Goal: Information Seeking & Learning: Learn about a topic

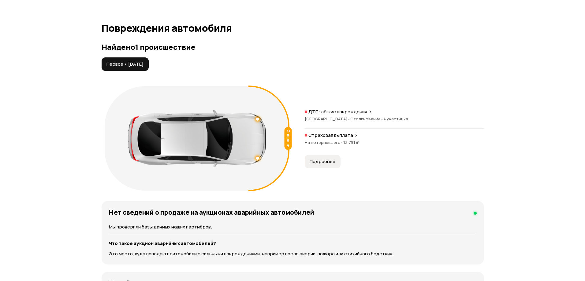
scroll to position [612, 0]
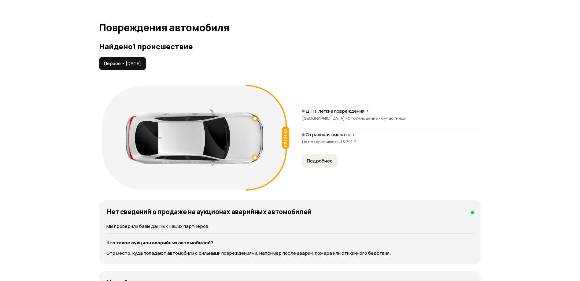
click at [311, 165] on button "Подробнее" at bounding box center [320, 160] width 36 height 13
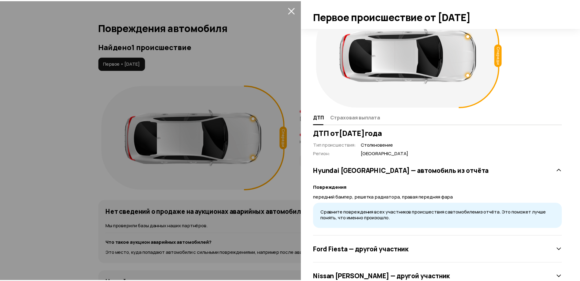
scroll to position [0, 0]
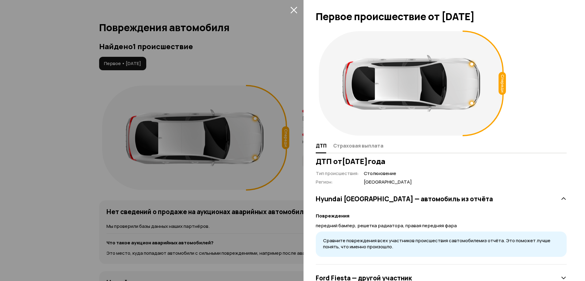
click at [295, 13] on button "закрыть" at bounding box center [294, 10] width 10 height 10
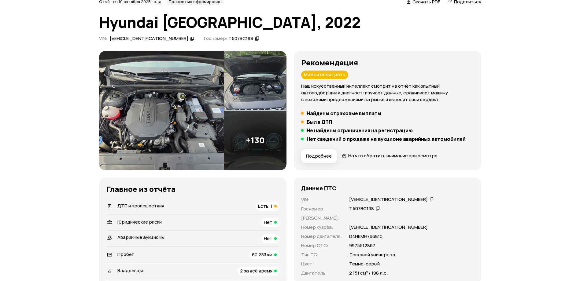
scroll to position [122, 0]
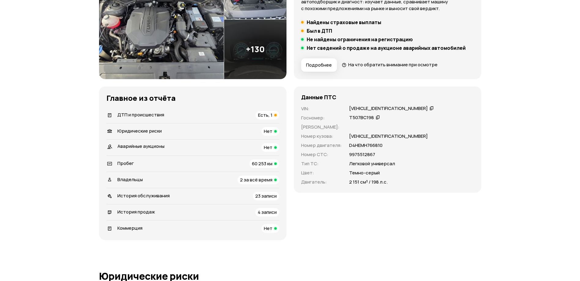
click at [199, 113] on div "ДТП и происшествия Есть, 1" at bounding box center [192, 115] width 173 height 9
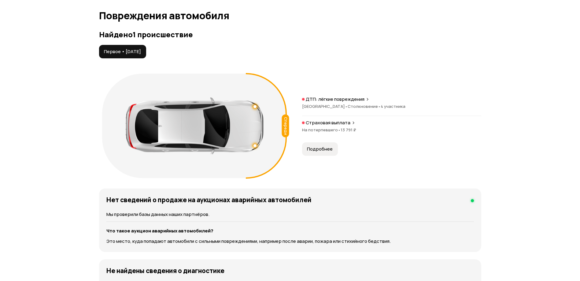
scroll to position [634, 0]
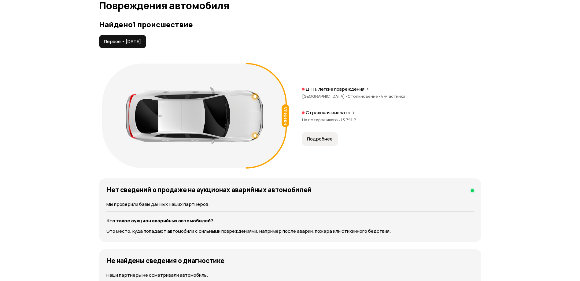
click at [323, 135] on button "Подробнее" at bounding box center [320, 138] width 36 height 13
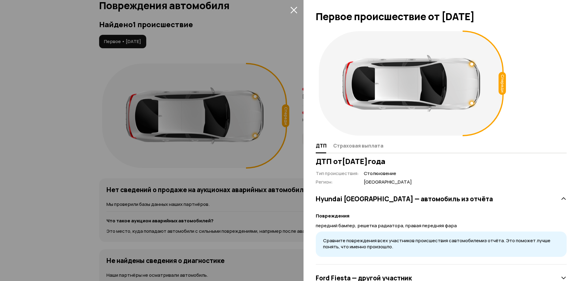
click at [24, 134] on div at bounding box center [292, 140] width 585 height 281
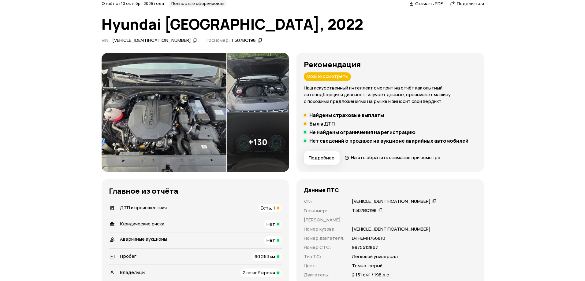
scroll to position [0, 0]
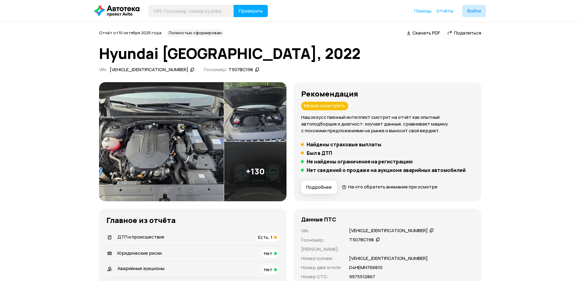
click at [188, 137] on img at bounding box center [161, 141] width 125 height 119
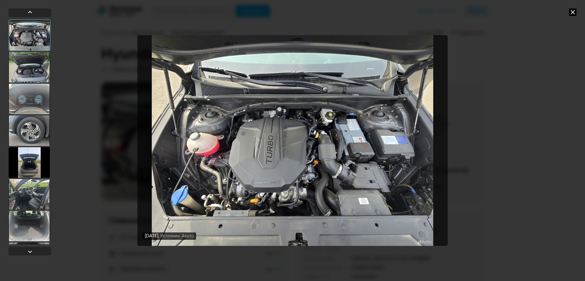
click at [33, 72] on div at bounding box center [29, 67] width 41 height 31
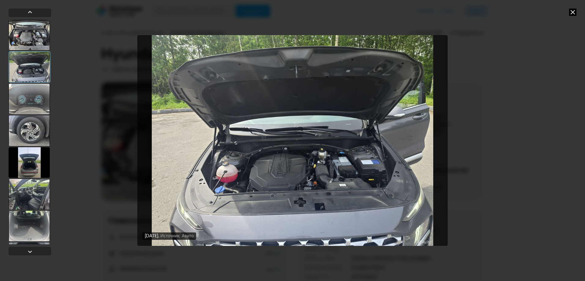
click at [35, 102] on div at bounding box center [29, 99] width 41 height 31
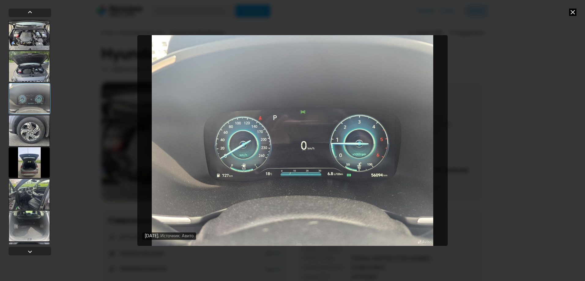
click at [27, 127] on div at bounding box center [29, 131] width 41 height 31
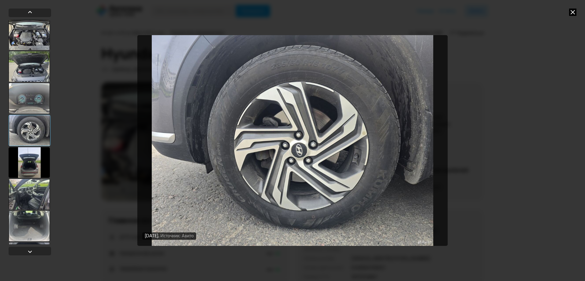
click at [36, 161] on div at bounding box center [29, 162] width 41 height 31
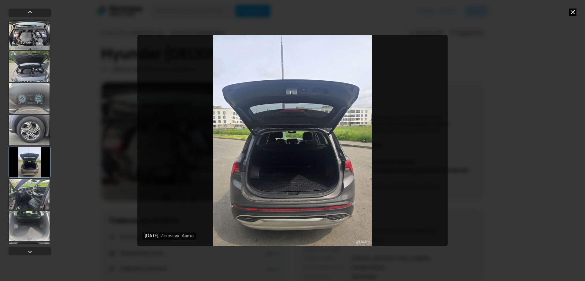
click at [34, 188] on div at bounding box center [29, 194] width 41 height 31
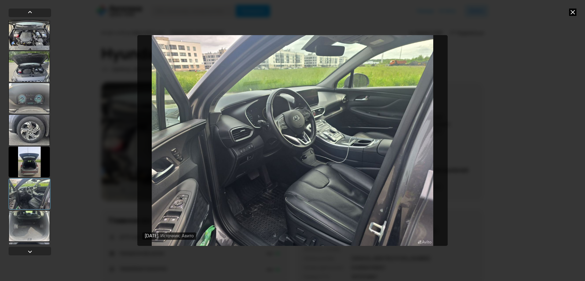
click at [27, 229] on div at bounding box center [29, 226] width 41 height 31
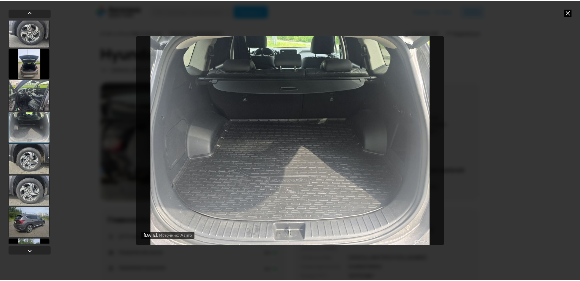
scroll to position [92, 0]
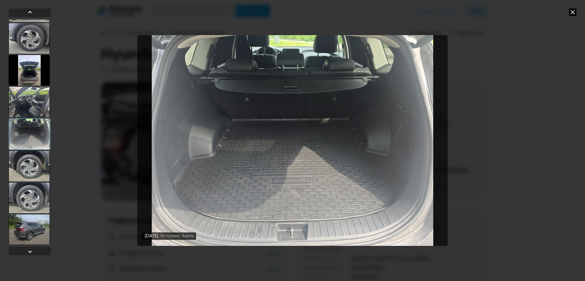
click at [35, 204] on div at bounding box center [29, 198] width 41 height 31
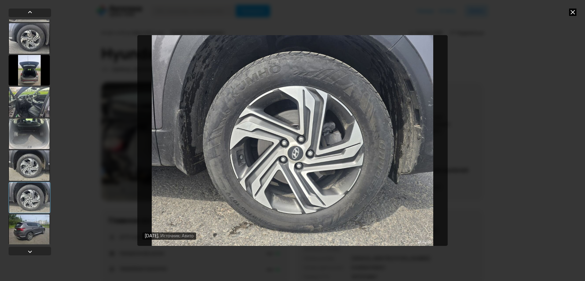
click at [33, 235] on div at bounding box center [29, 230] width 41 height 31
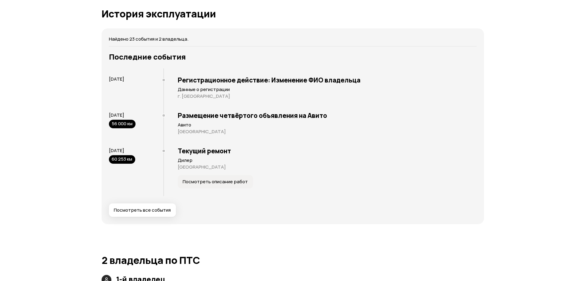
scroll to position [1162, 0]
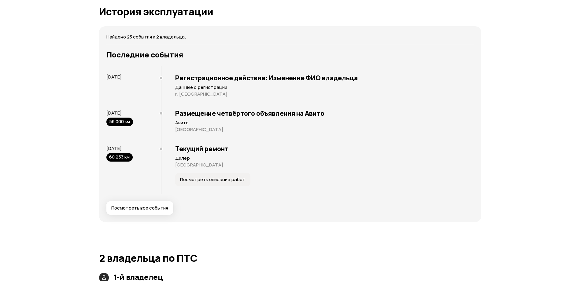
click at [115, 206] on span "Посмотреть все события" at bounding box center [139, 208] width 57 height 6
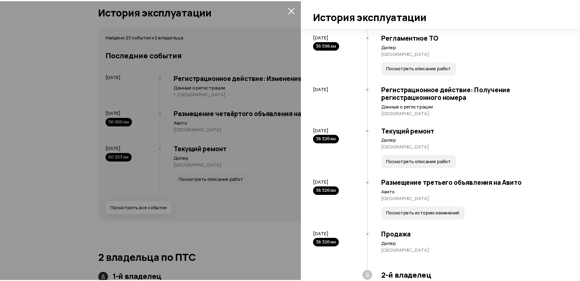
scroll to position [703, 0]
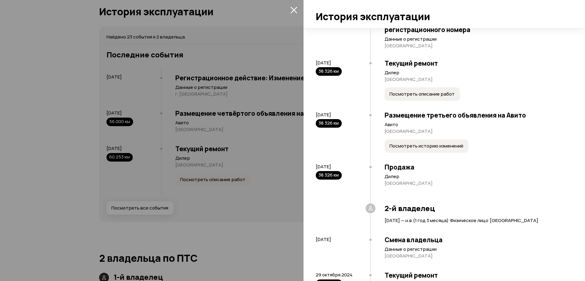
click at [54, 178] on div at bounding box center [292, 140] width 585 height 281
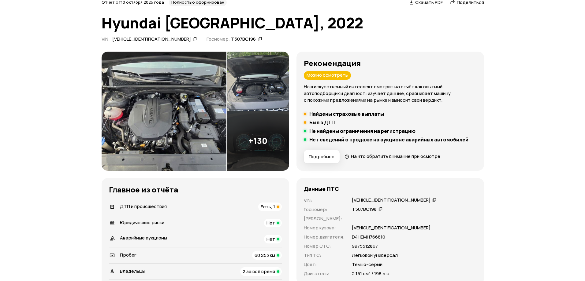
scroll to position [0, 0]
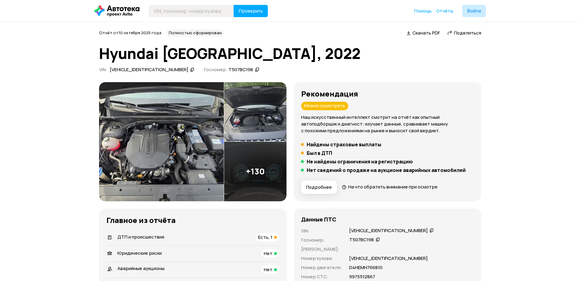
click at [158, 132] on img at bounding box center [161, 141] width 125 height 119
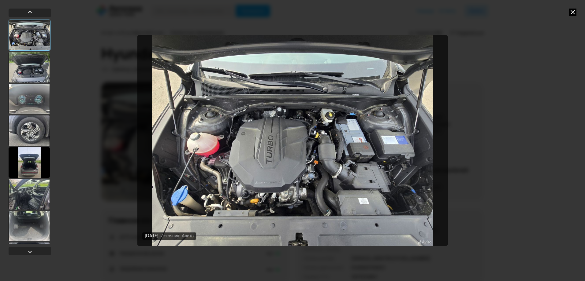
click at [31, 109] on div at bounding box center [29, 99] width 41 height 31
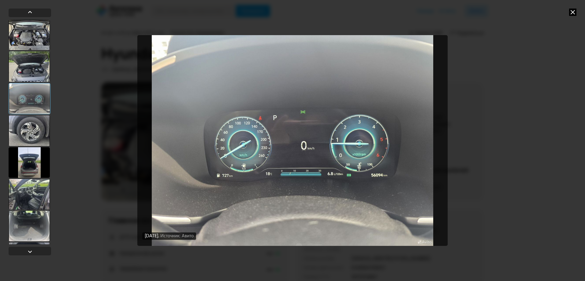
click at [34, 187] on div at bounding box center [29, 194] width 41 height 31
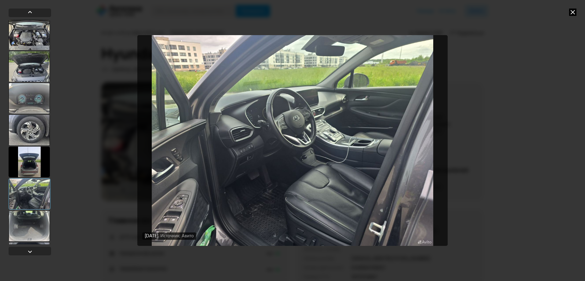
click at [202, 216] on img "Go to Slide 6" at bounding box center [292, 140] width 310 height 211
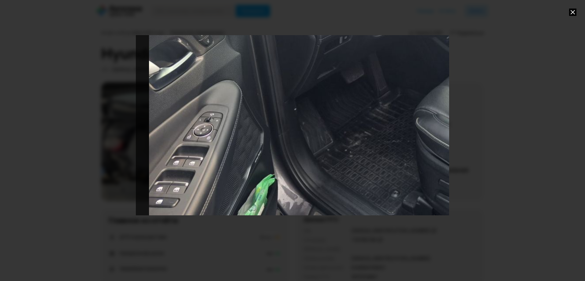
drag, startPoint x: 203, startPoint y: 188, endPoint x: 341, endPoint y: 40, distance: 202.1
click at [341, 40] on div "Go to Slide 6" at bounding box center [430, 5] width 626 height 422
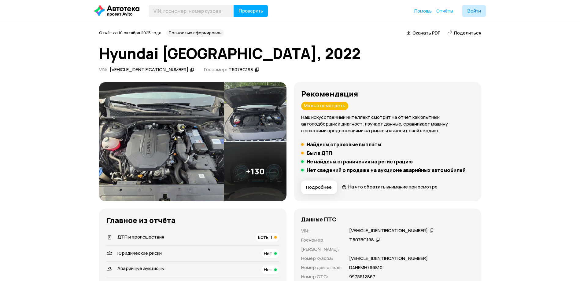
click at [181, 141] on img at bounding box center [161, 141] width 125 height 119
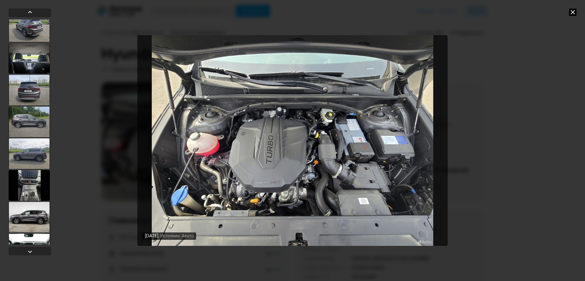
scroll to position [551, 0]
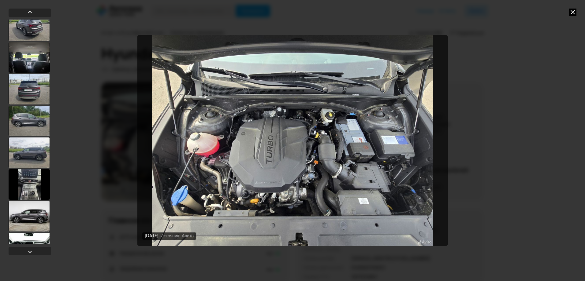
click at [35, 39] on div at bounding box center [29, 25] width 41 height 31
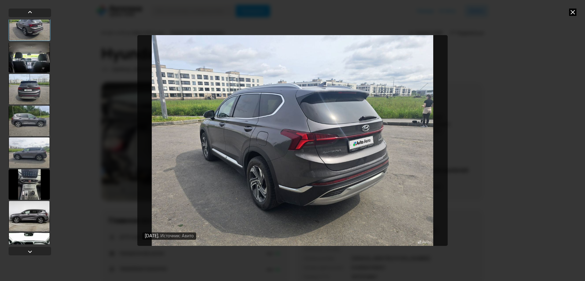
scroll to position [550, 0]
click at [30, 50] on div at bounding box center [29, 58] width 41 height 31
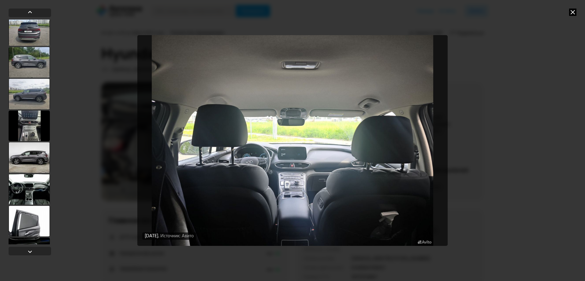
scroll to position [611, 0]
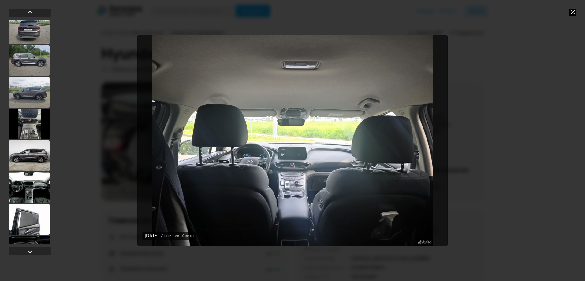
click at [33, 180] on div at bounding box center [29, 187] width 41 height 31
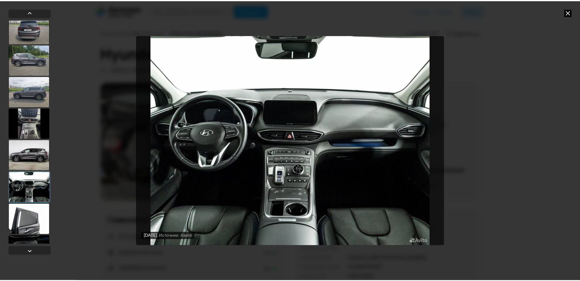
scroll to position [610, 0]
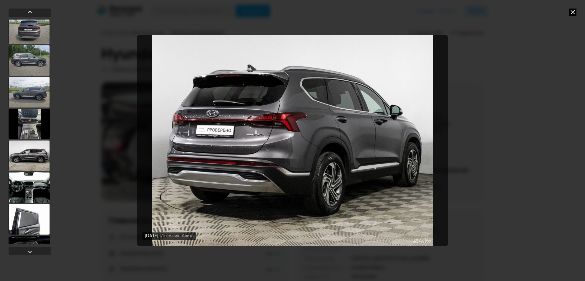
click at [577, 9] on div "[DATE] Источник: Авито [DATE] Источник: Авито [DATE] Источник: Авито [DATE] Ист…" at bounding box center [292, 140] width 585 height 281
click at [571, 11] on icon at bounding box center [572, 12] width 7 height 7
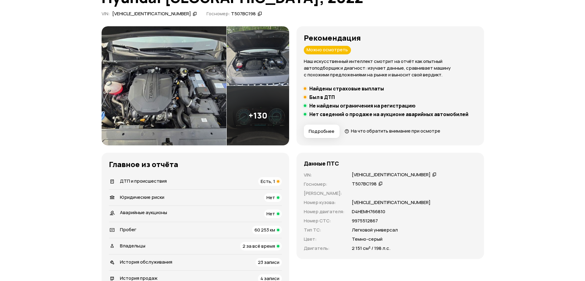
scroll to position [31, 0]
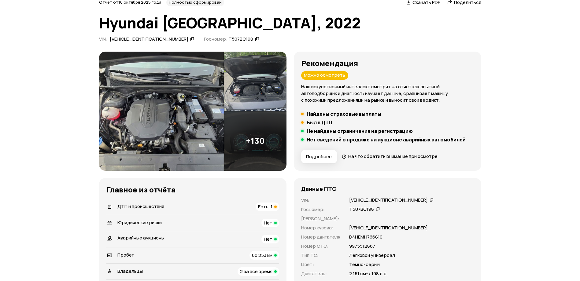
click at [128, 114] on img at bounding box center [161, 111] width 125 height 119
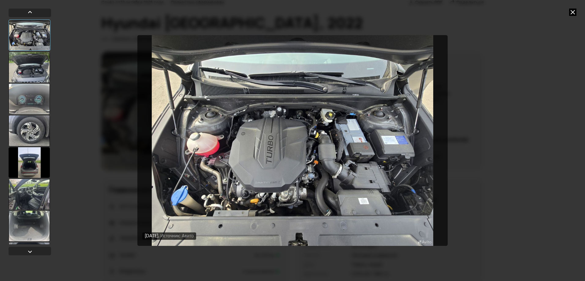
click at [23, 190] on div at bounding box center [29, 194] width 41 height 31
